Goal: Transaction & Acquisition: Purchase product/service

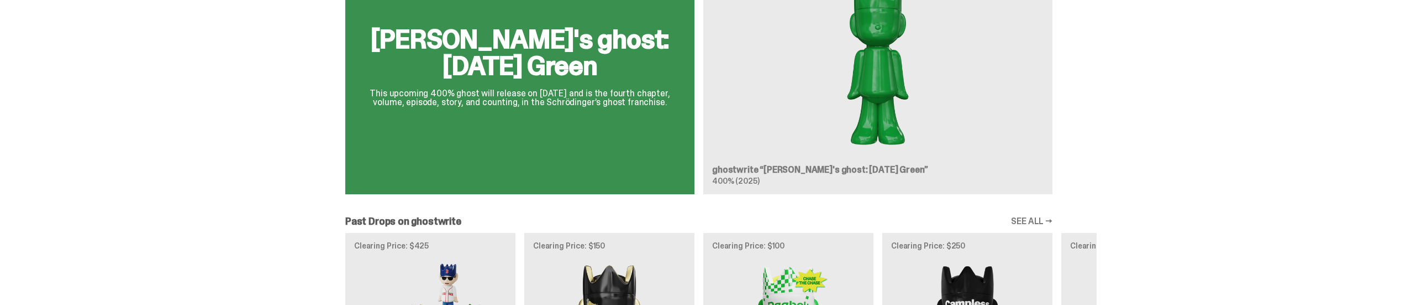
scroll to position [884, 0]
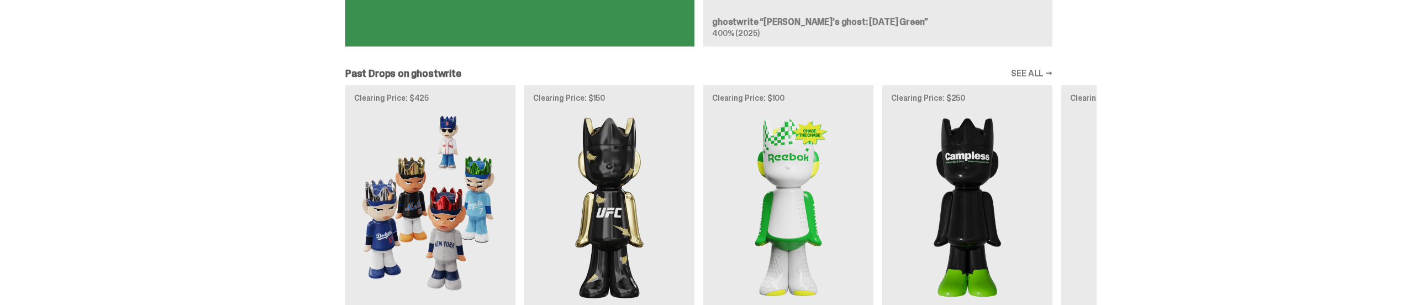
click at [1030, 72] on link "SEE ALL →" at bounding box center [1031, 73] width 41 height 9
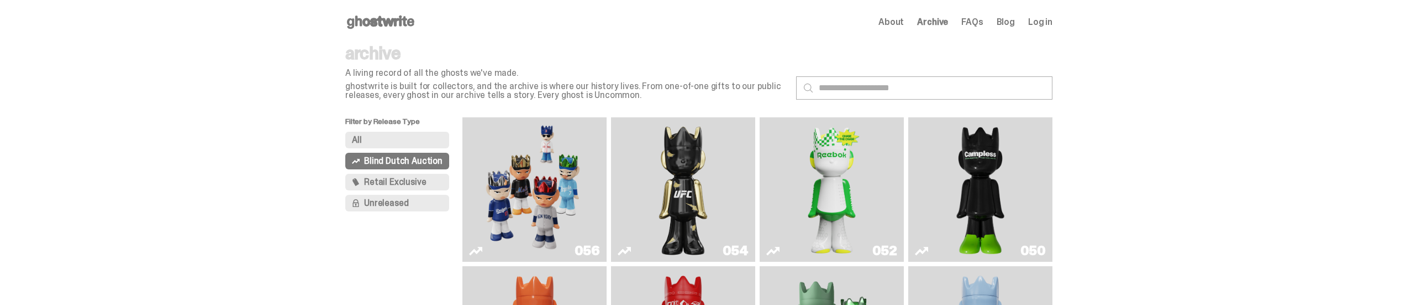
scroll to position [147, 0]
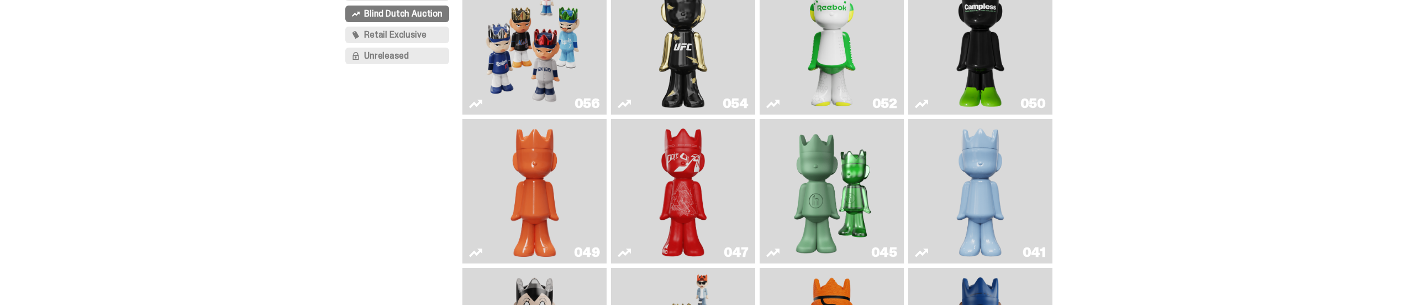
click at [822, 188] on img "Present" at bounding box center [831, 190] width 93 height 135
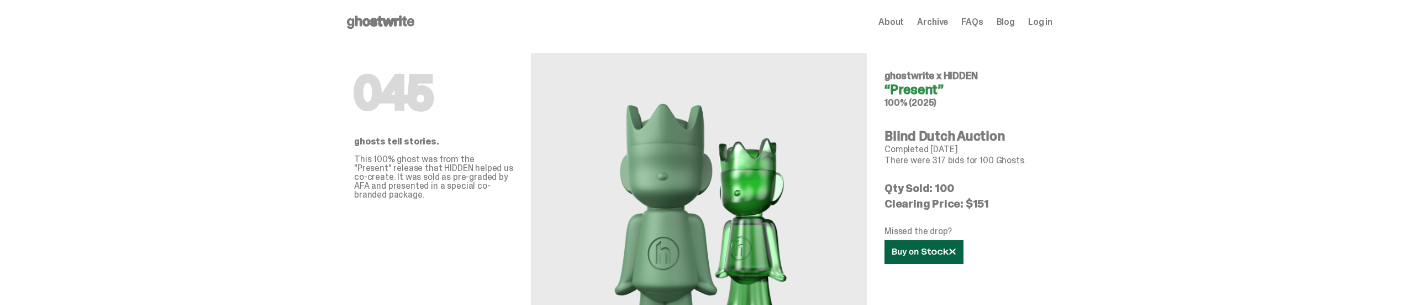
click at [917, 249] on icon at bounding box center [925, 252] width 64 height 8
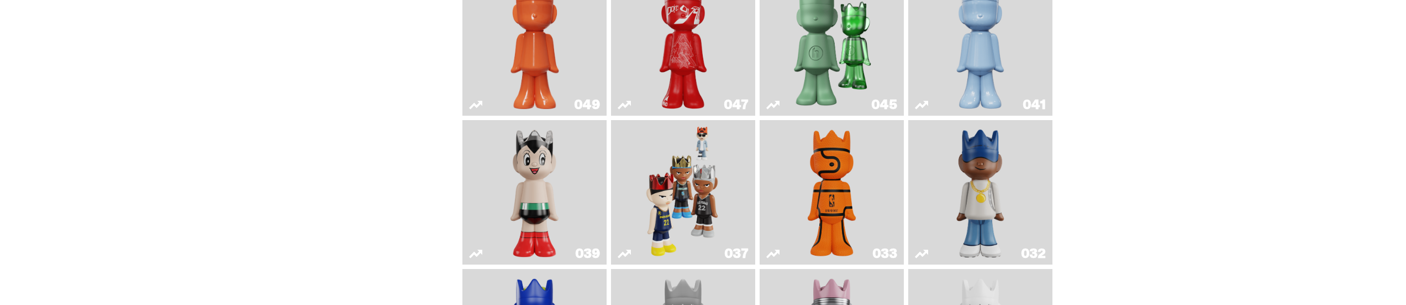
scroll to position [147, 0]
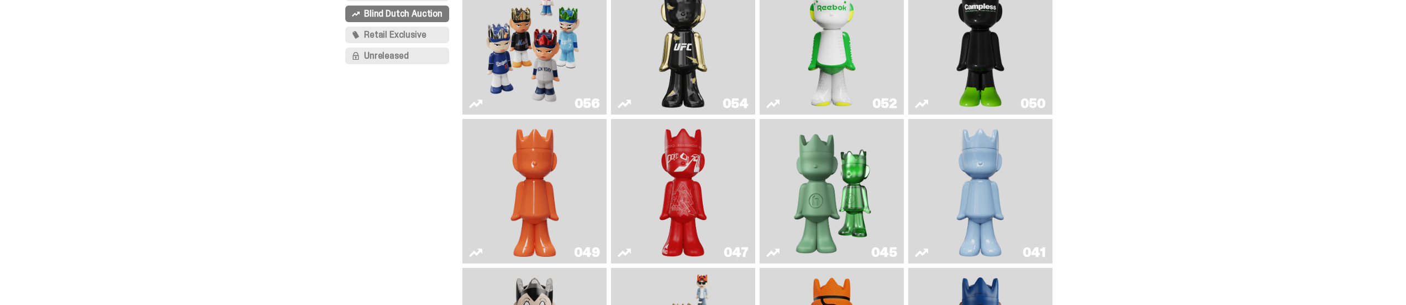
click at [968, 197] on img "Schrödinger's ghost: Winter Blue" at bounding box center [981, 190] width 59 height 135
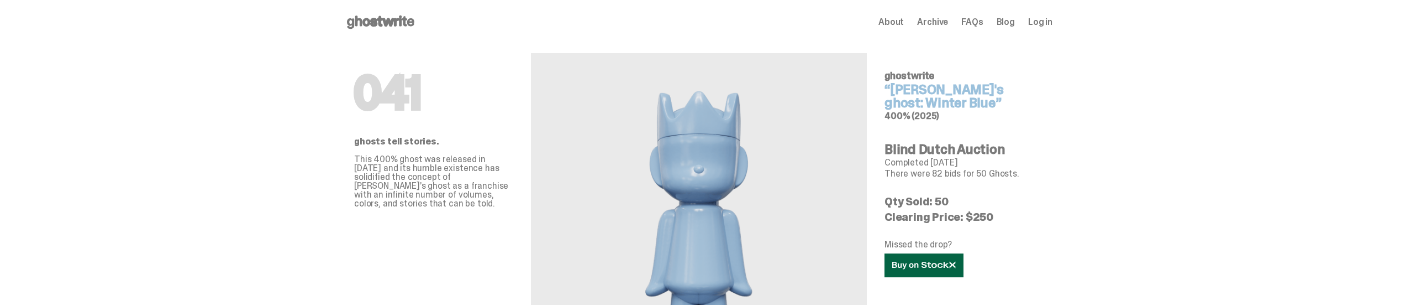
click at [942, 264] on icon at bounding box center [925, 265] width 64 height 8
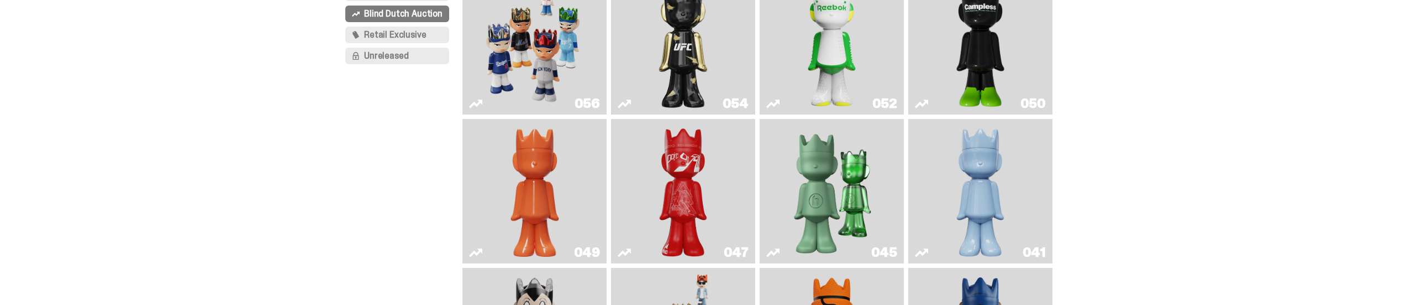
scroll to position [295, 0]
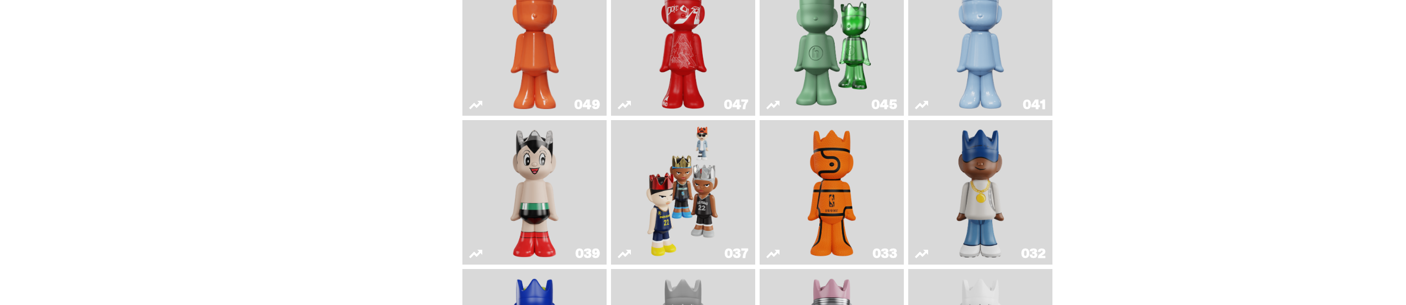
click at [530, 196] on img "Astro Boy" at bounding box center [535, 191] width 59 height 135
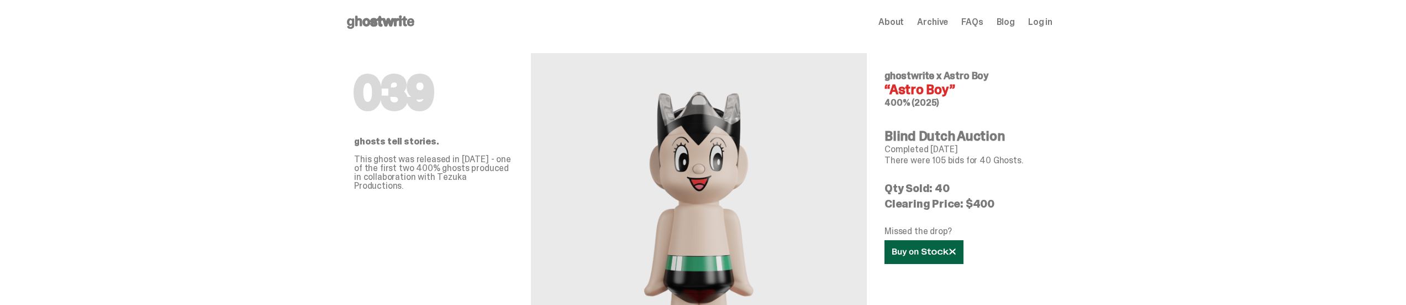
click at [934, 254] on use at bounding box center [924, 252] width 63 height 8
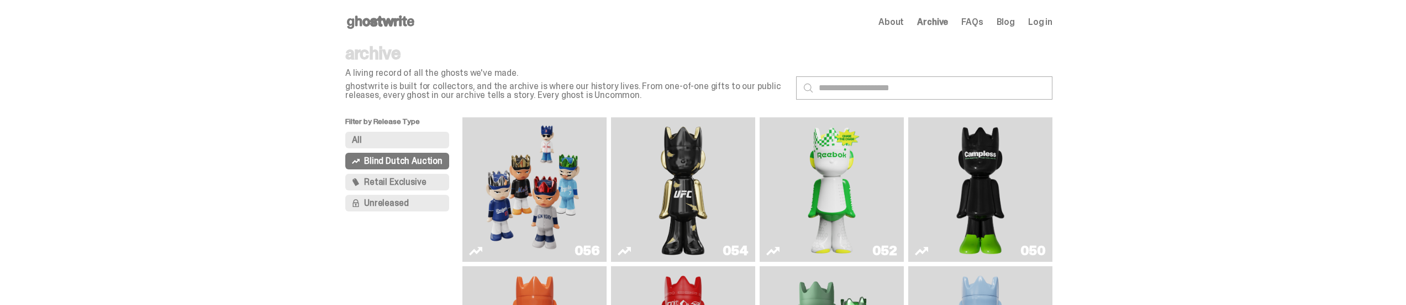
scroll to position [295, 0]
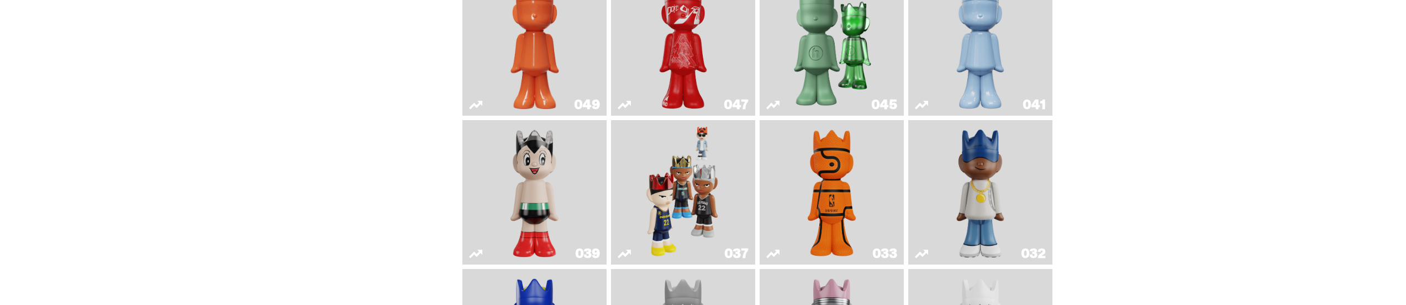
click at [821, 199] on img "Game Ball" at bounding box center [832, 191] width 59 height 135
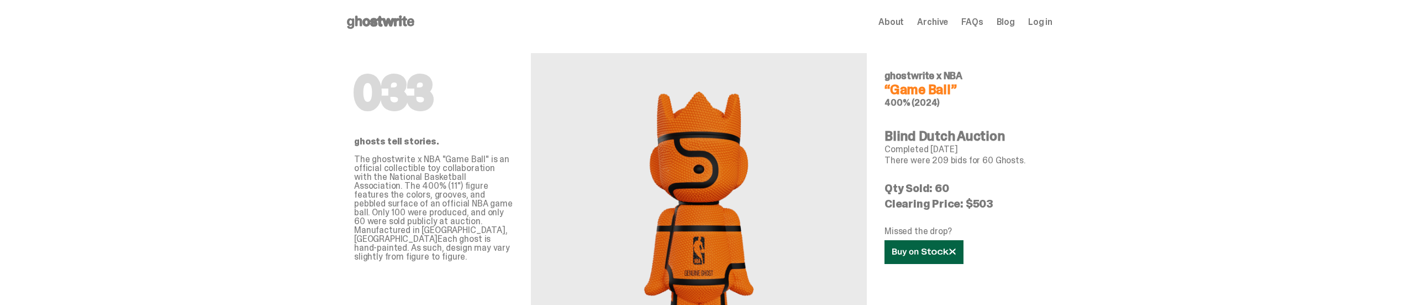
click at [935, 251] on icon at bounding box center [925, 252] width 64 height 8
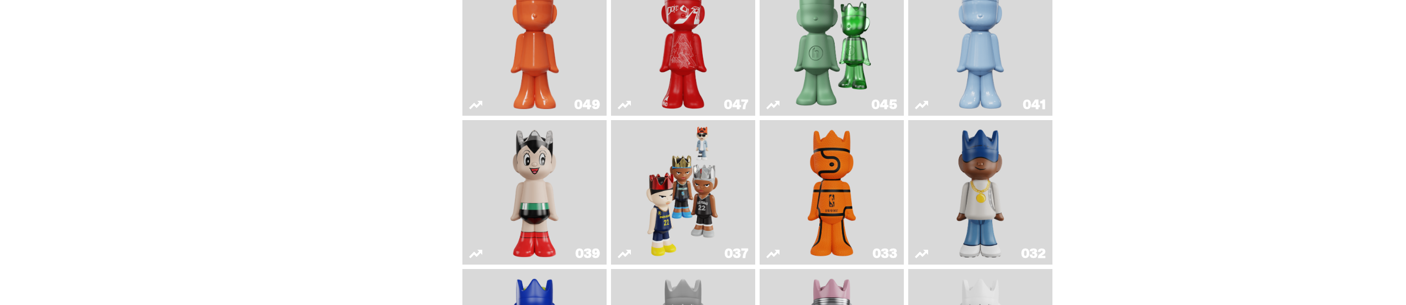
scroll to position [442, 0]
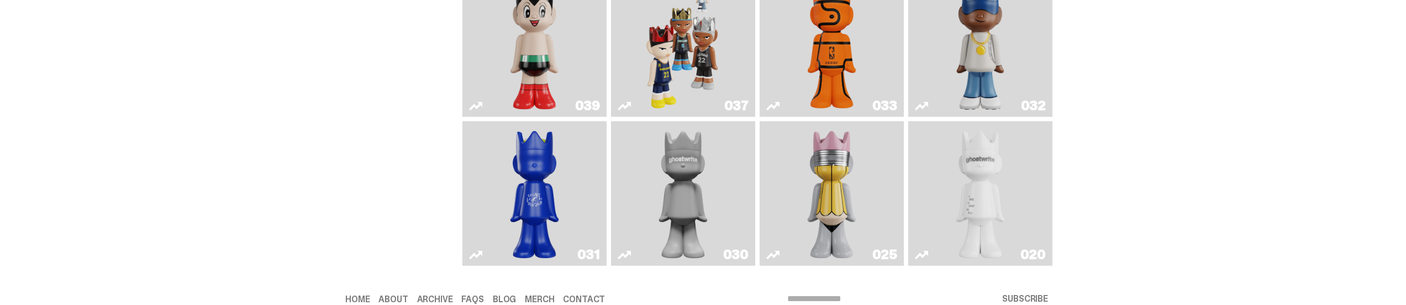
click at [681, 189] on img "One" at bounding box center [683, 192] width 76 height 135
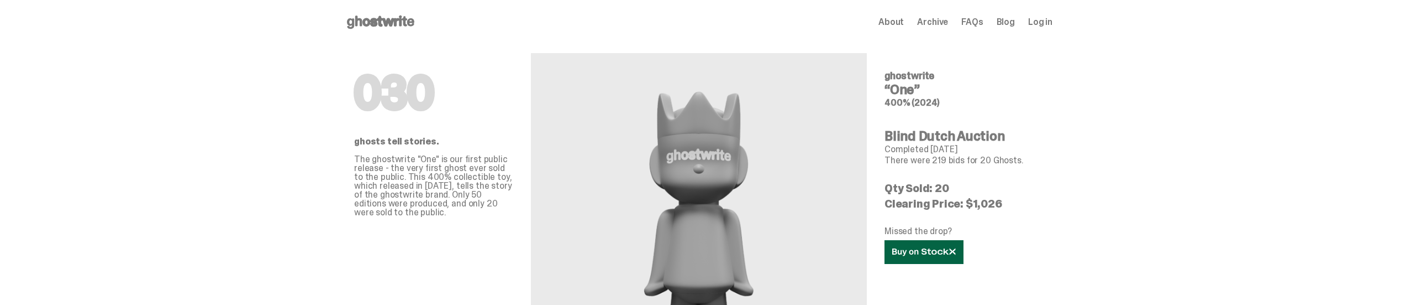
click at [916, 259] on link at bounding box center [924, 252] width 79 height 24
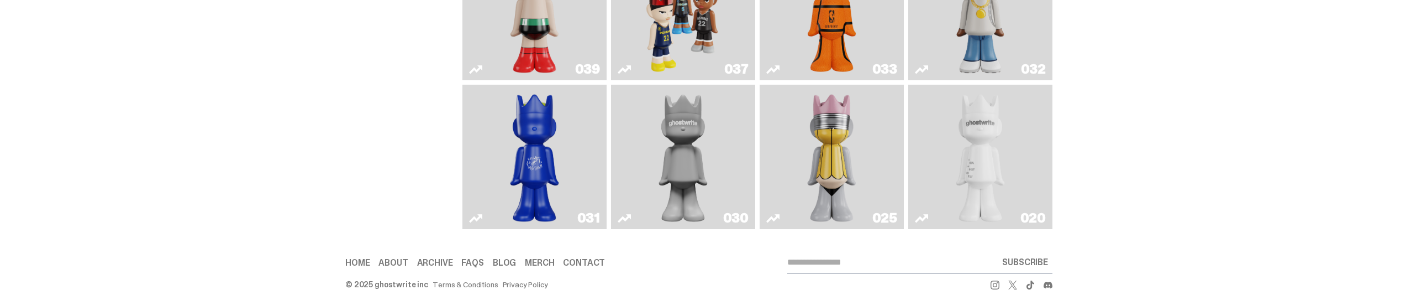
scroll to position [490, 0]
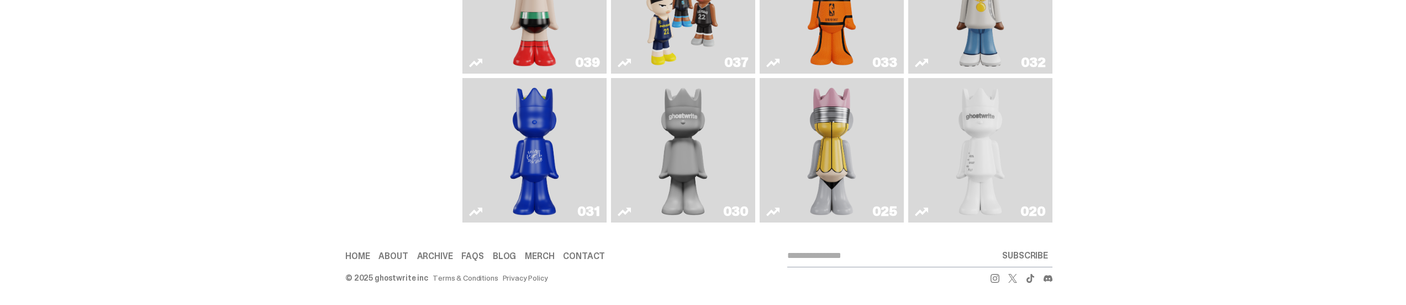
click at [994, 136] on img "ghost" at bounding box center [981, 149] width 76 height 135
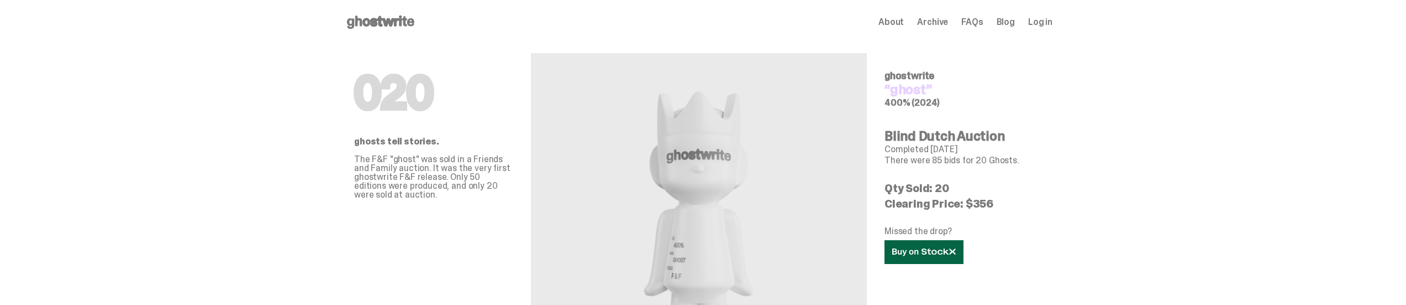
click at [922, 255] on icon at bounding box center [925, 252] width 64 height 8
